Goal: Task Accomplishment & Management: Manage account settings

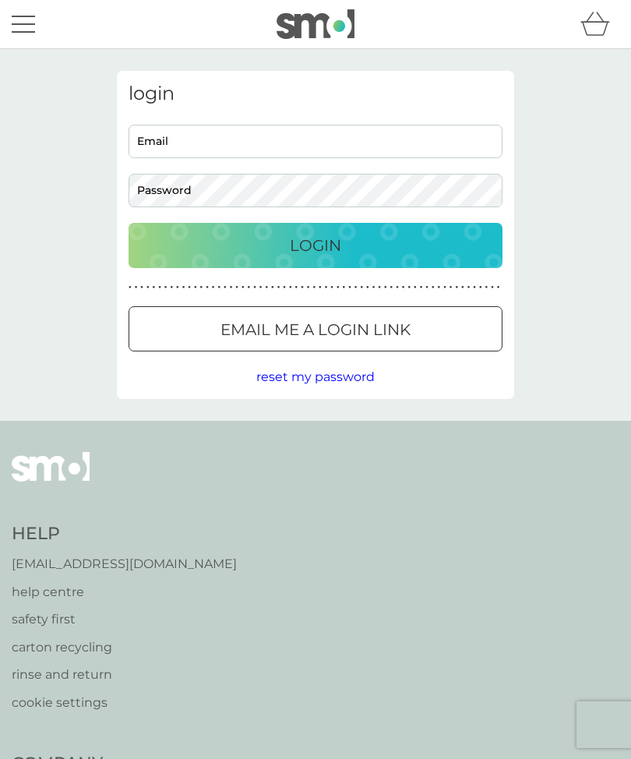
click at [433, 147] on input "Email" at bounding box center [316, 142] width 374 height 34
type input "cehodgson@sky.com"
click at [316, 245] on button "Login" at bounding box center [316, 245] width 374 height 45
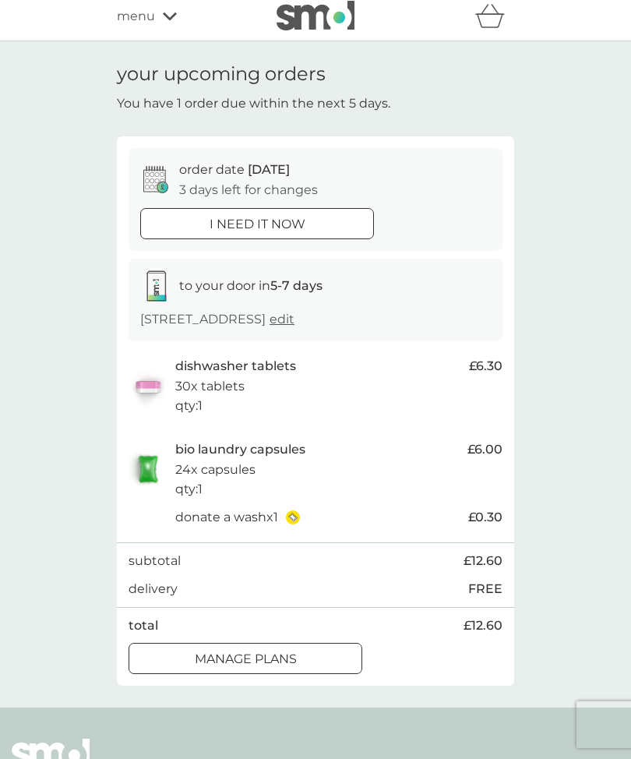
scroll to position [56, 0]
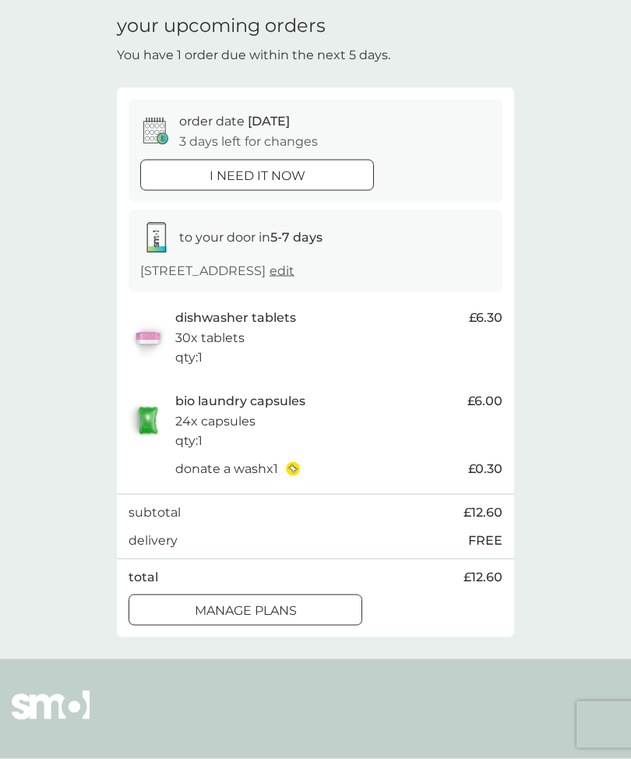
click at [292, 618] on p "manage plans" at bounding box center [246, 611] width 102 height 20
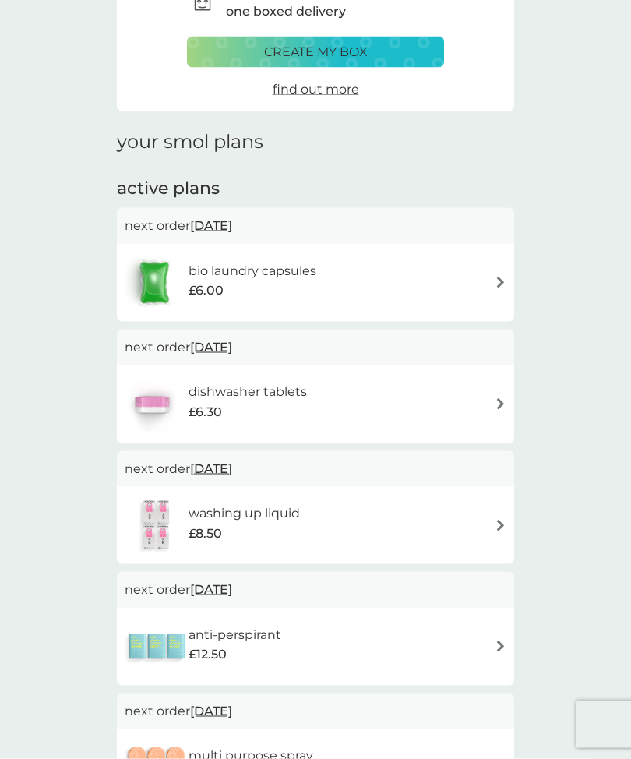
scroll to position [21, 0]
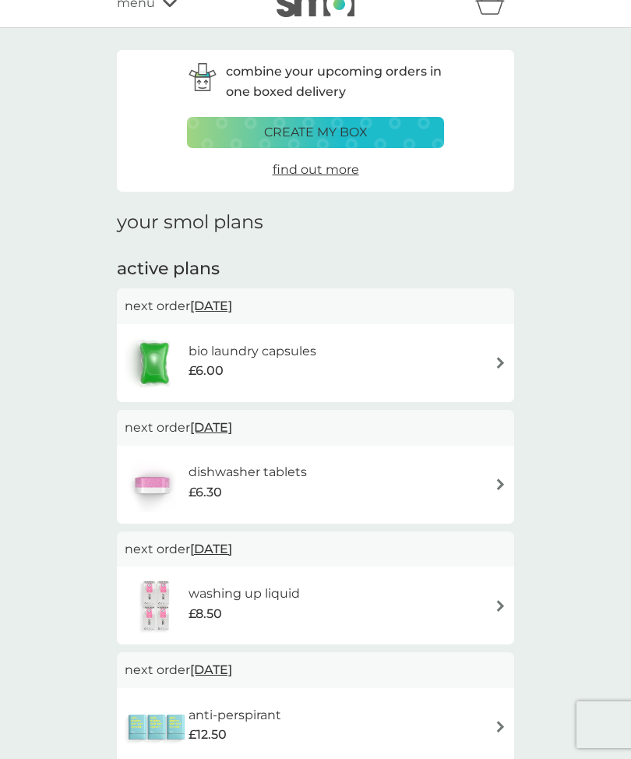
click at [438, 355] on div "bio laundry capsules £6.00" at bounding box center [316, 363] width 382 height 55
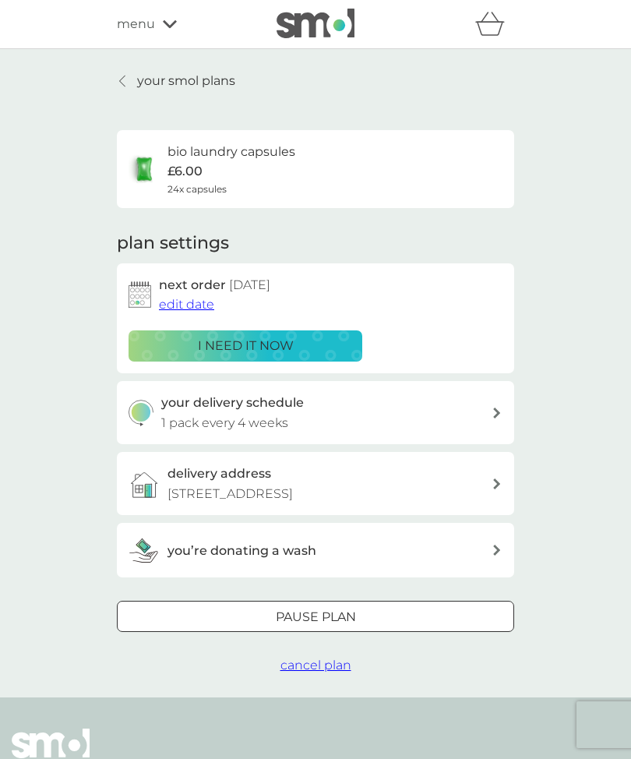
click at [197, 305] on span "edit date" at bounding box center [186, 304] width 55 height 15
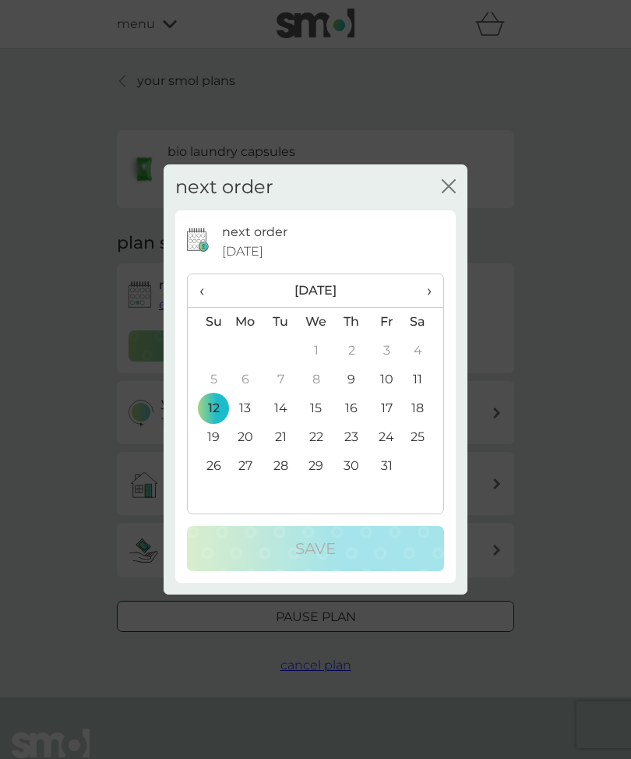
click at [210, 481] on td "26" at bounding box center [208, 466] width 40 height 29
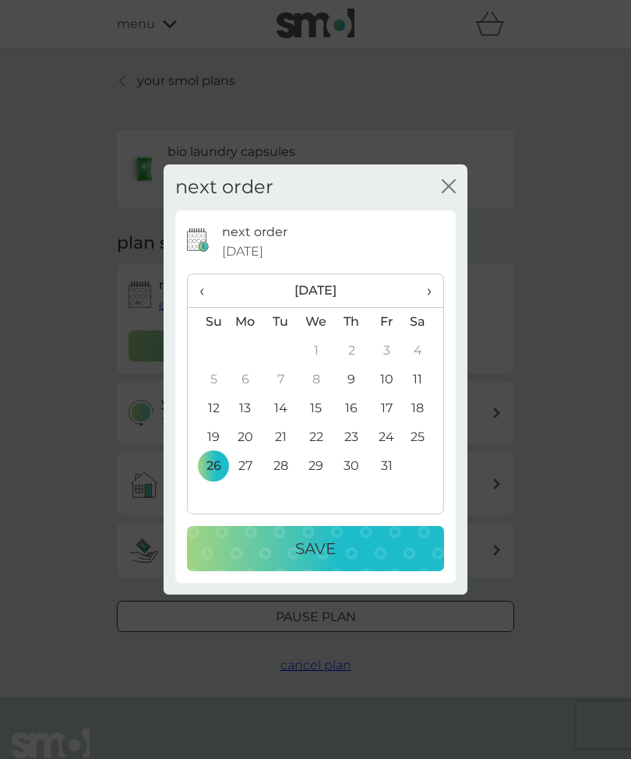
click at [333, 571] on button "Save" at bounding box center [315, 548] width 257 height 45
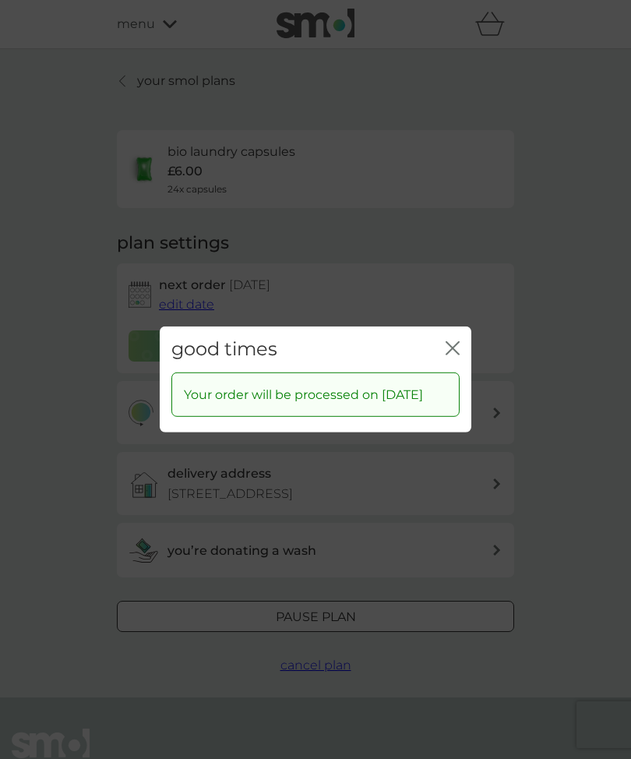
click at [457, 373] on div "good times close" at bounding box center [316, 350] width 312 height 46
click at [453, 373] on div "good times close" at bounding box center [316, 350] width 312 height 46
click at [451, 373] on div "good times close" at bounding box center [316, 350] width 312 height 46
click at [454, 373] on div "good times close" at bounding box center [316, 350] width 312 height 46
click at [445, 373] on div "good times close" at bounding box center [316, 350] width 312 height 46
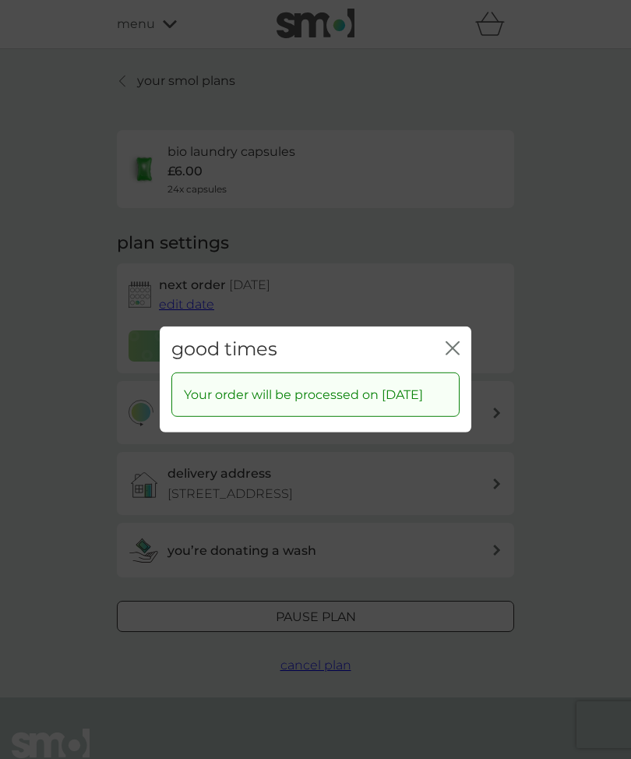
click at [419, 581] on div "good times close Your order will be processed on [DATE]" at bounding box center [315, 379] width 631 height 759
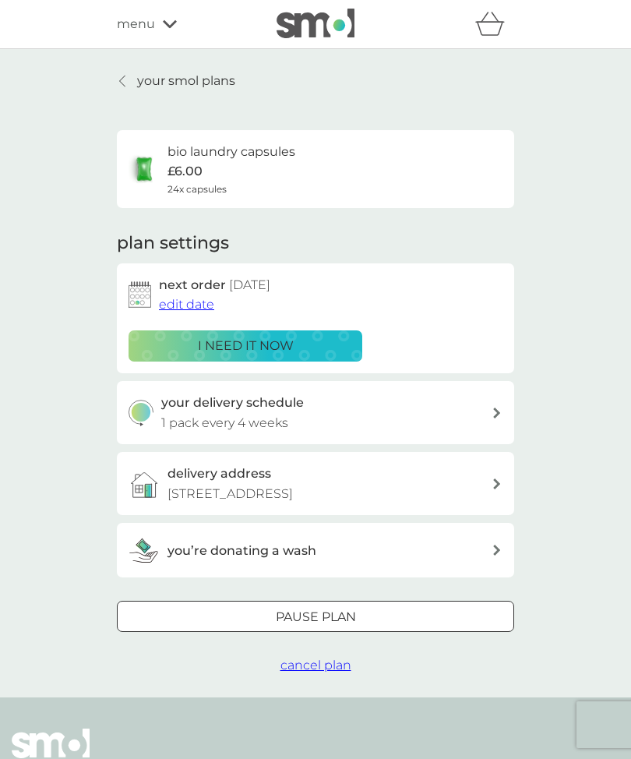
click at [189, 80] on p "your smol plans" at bounding box center [186, 81] width 98 height 20
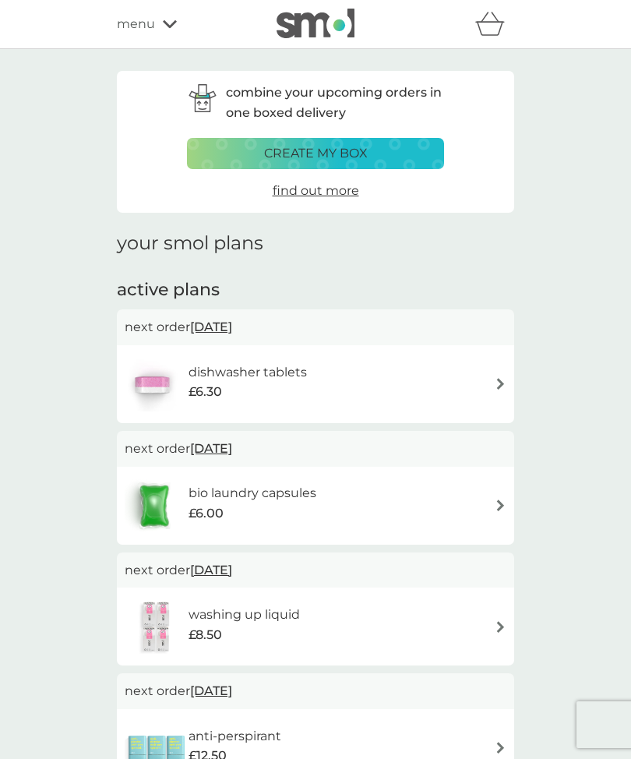
click at [221, 382] on span "£6.30" at bounding box center [206, 392] width 34 height 20
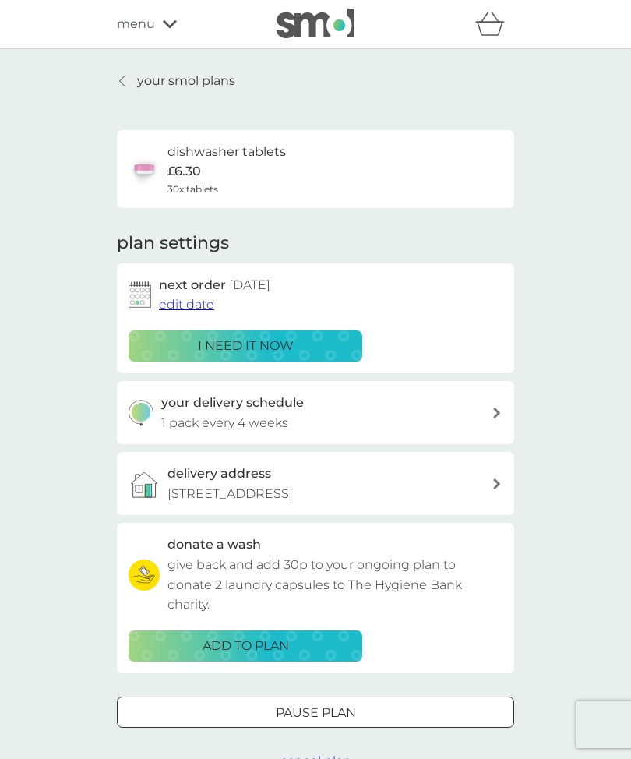
click at [191, 302] on span "edit date" at bounding box center [186, 304] width 55 height 15
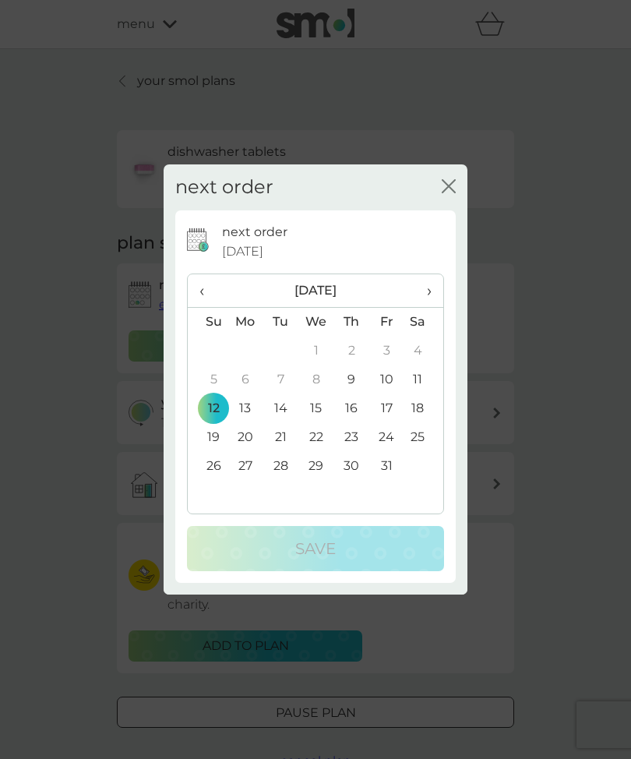
click at [213, 468] on td "26" at bounding box center [208, 466] width 40 height 29
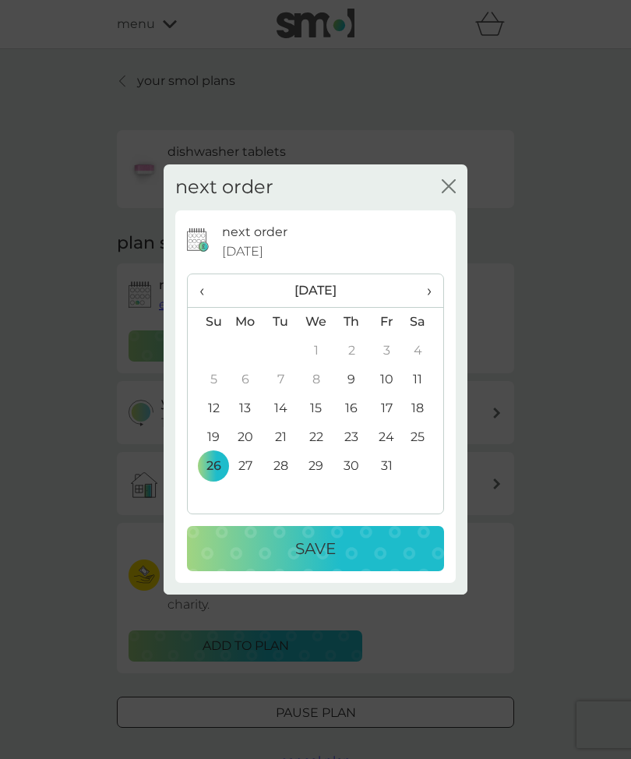
click at [330, 541] on p "Save" at bounding box center [315, 548] width 41 height 25
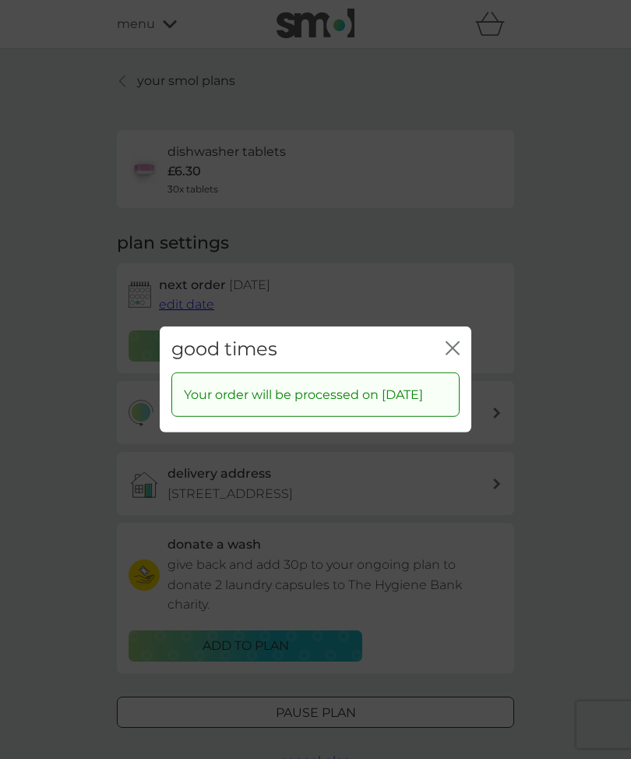
click at [454, 341] on icon "close" at bounding box center [453, 348] width 14 height 14
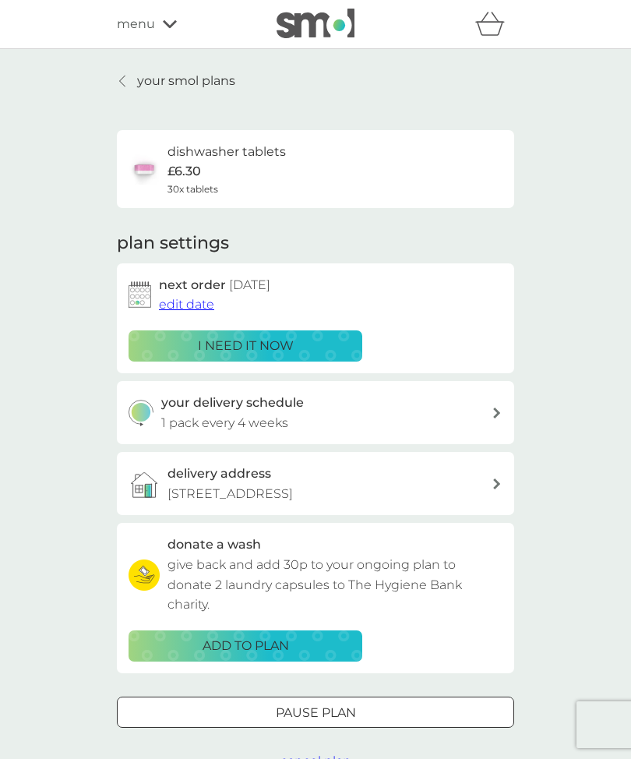
click at [161, 88] on p "your smol plans" at bounding box center [186, 81] width 98 height 20
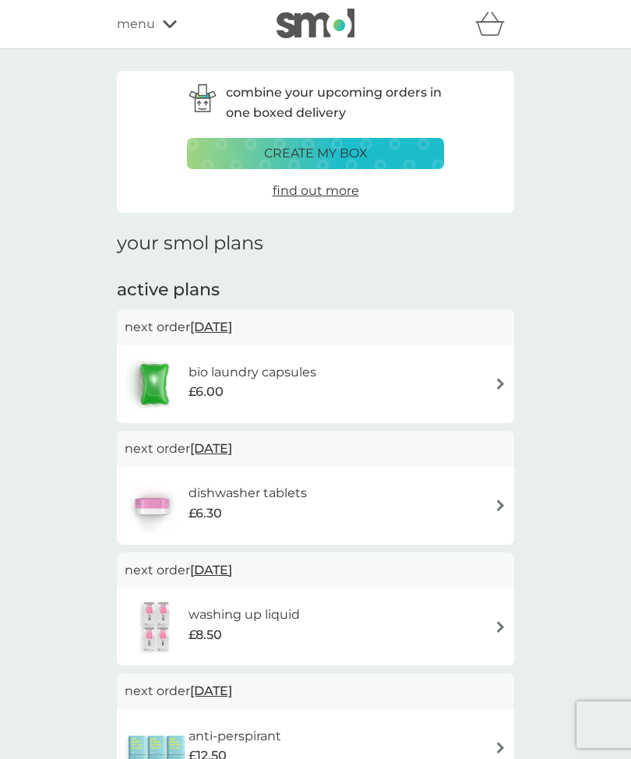
click at [494, 30] on icon "basket" at bounding box center [490, 24] width 30 height 24
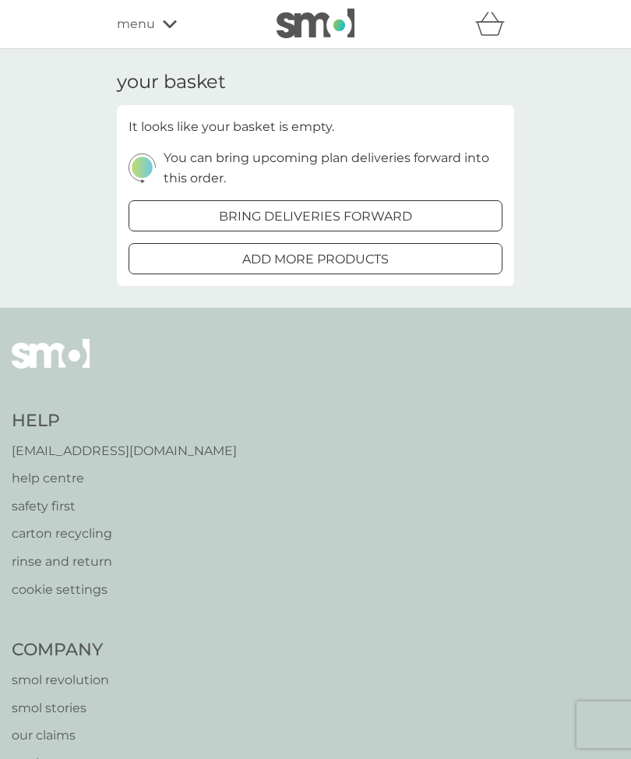
click at [170, 23] on icon at bounding box center [170, 23] width 14 height 9
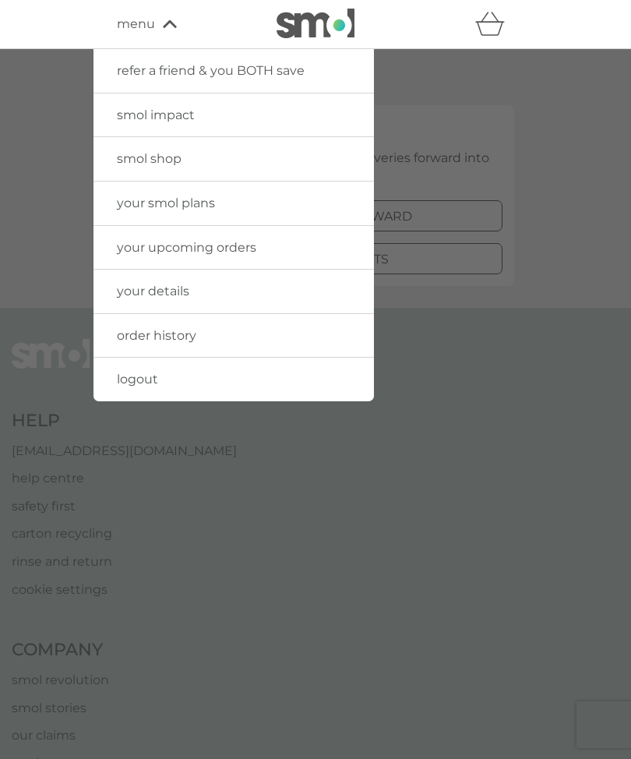
click at [154, 376] on span "logout" at bounding box center [137, 379] width 41 height 15
